Goal: Transaction & Acquisition: Purchase product/service

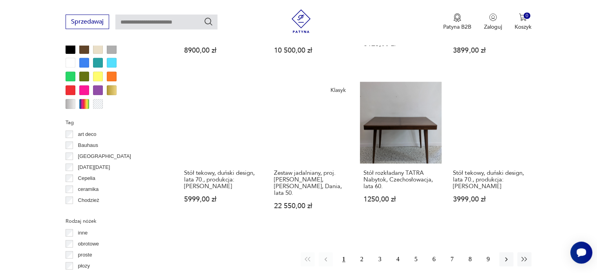
scroll to position [715, 0]
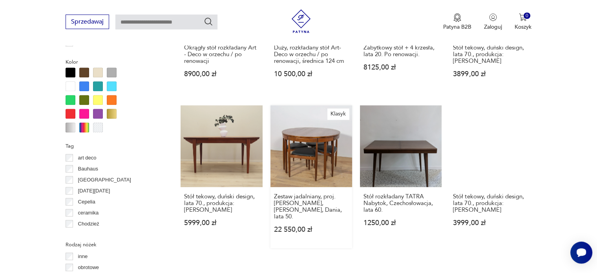
click at [322, 135] on link "Klasyk Zestaw jadalniany, proj. [PERSON_NAME], [PERSON_NAME], Dania, lata 50. 2…" at bounding box center [312, 176] width 82 height 143
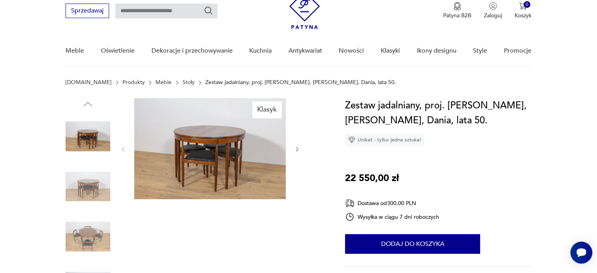
scroll to position [16, 0]
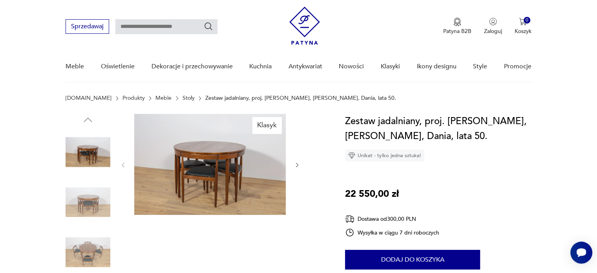
click at [297, 163] on icon "button" at bounding box center [297, 165] width 2 height 5
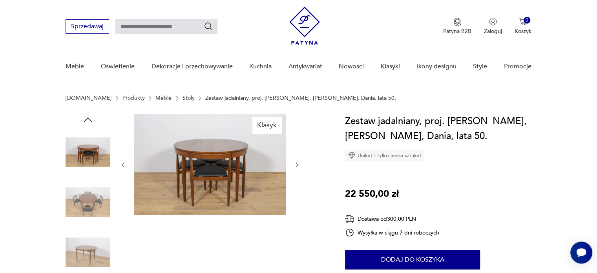
click at [297, 163] on icon "button" at bounding box center [297, 165] width 2 height 5
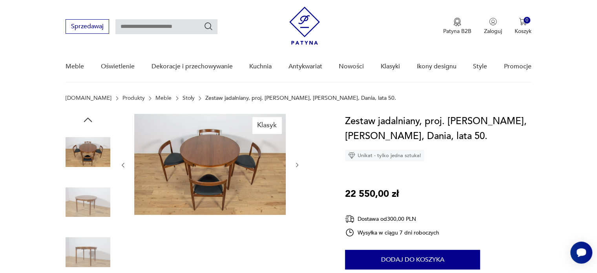
click at [297, 163] on icon "button" at bounding box center [297, 165] width 2 height 5
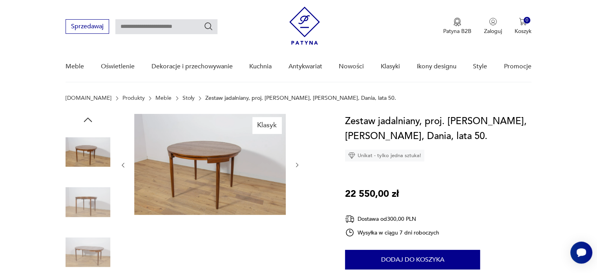
click at [297, 163] on icon "button" at bounding box center [297, 165] width 2 height 5
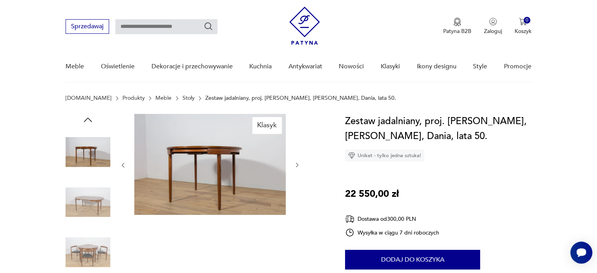
click at [297, 163] on icon "button" at bounding box center [297, 165] width 2 height 5
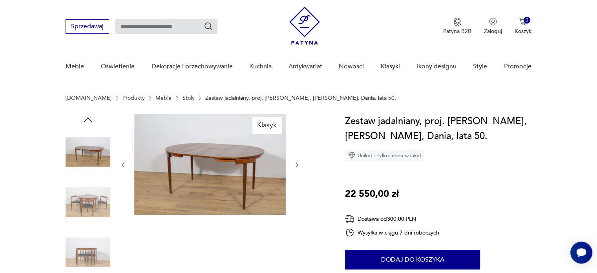
click at [297, 163] on icon "button" at bounding box center [297, 165] width 2 height 5
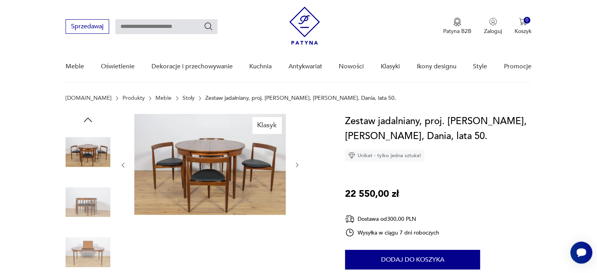
click at [297, 163] on icon "button" at bounding box center [297, 165] width 2 height 5
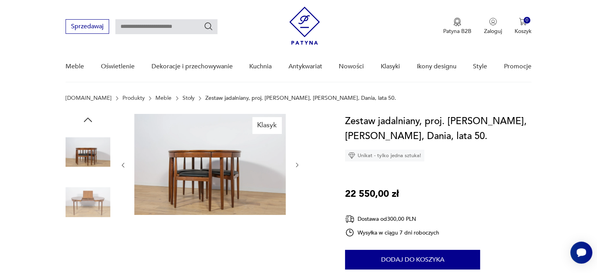
click at [297, 163] on icon "button" at bounding box center [297, 165] width 2 height 5
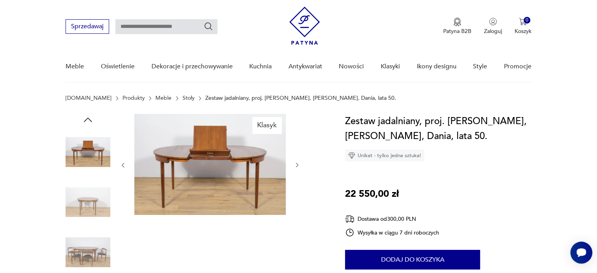
click at [297, 163] on icon "button" at bounding box center [297, 165] width 2 height 5
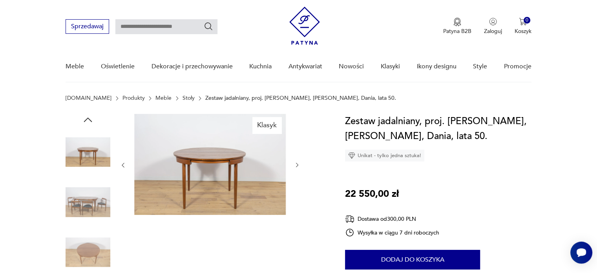
click at [297, 163] on icon "button" at bounding box center [297, 165] width 2 height 5
